Goal: Obtain resource: Download file/media

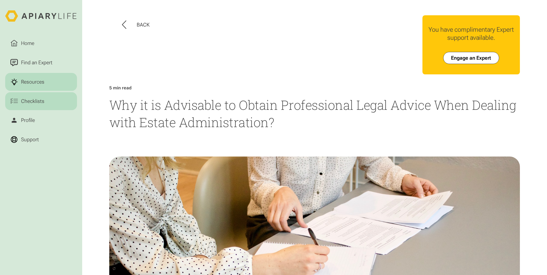
click at [29, 102] on div "Checklists" at bounding box center [33, 101] width 26 height 8
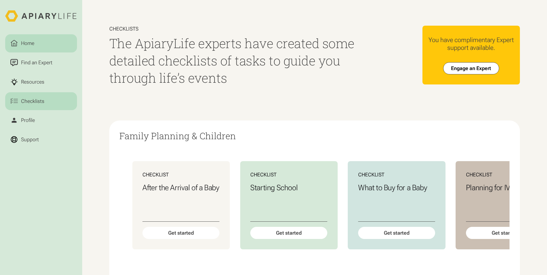
click at [31, 44] on div "Home" at bounding box center [28, 44] width 16 height 8
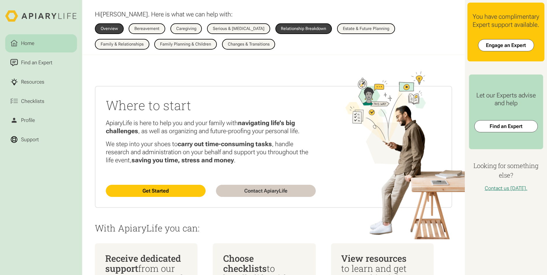
click at [287, 31] on div "Relationship Breakdown" at bounding box center [303, 29] width 45 height 4
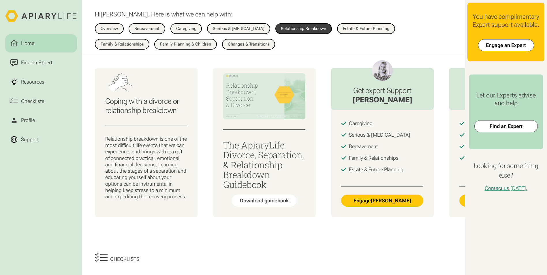
scroll to position [58, 0]
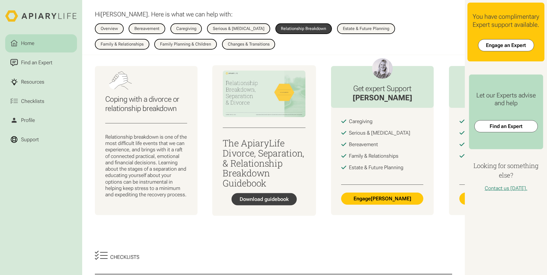
click at [254, 201] on div "Download guidebook" at bounding box center [264, 199] width 49 height 6
